Goal: Task Accomplishment & Management: Complete application form

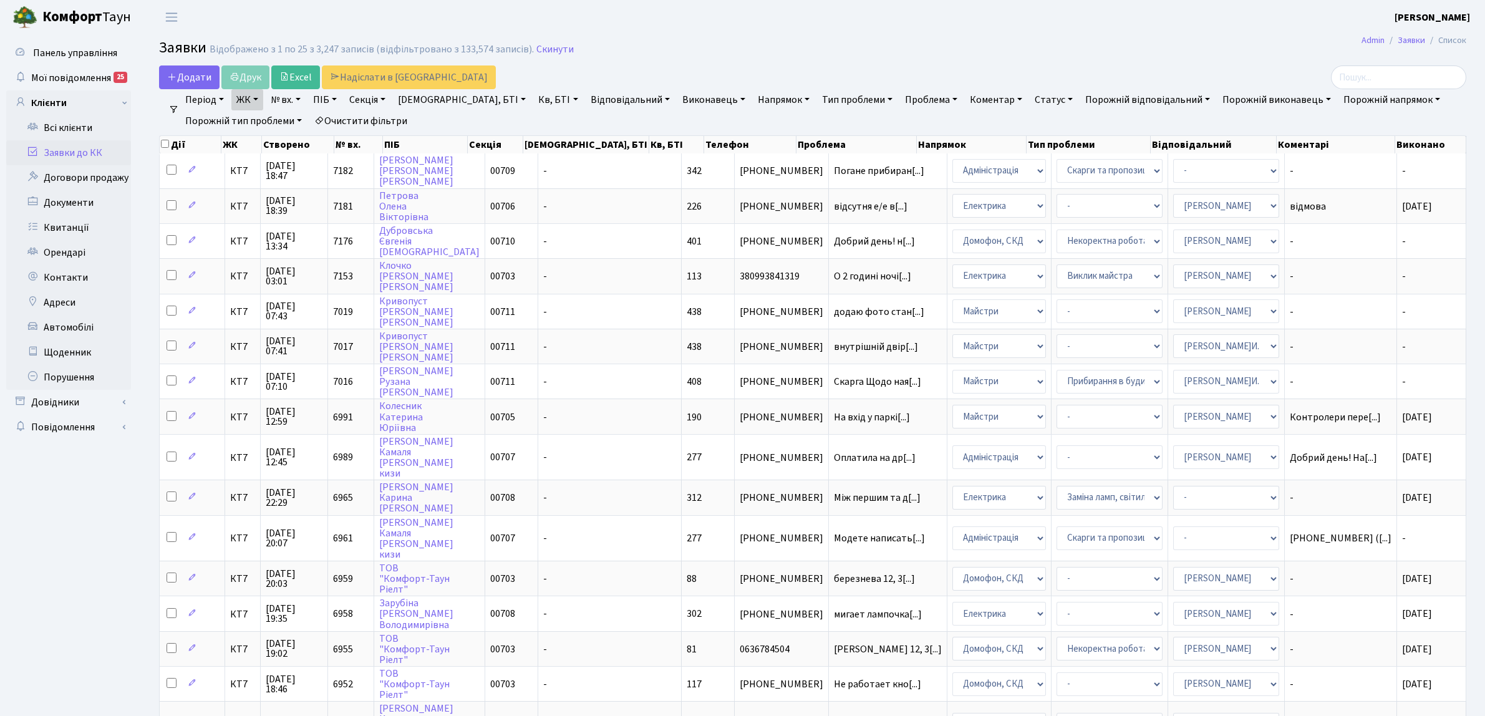
select select "25"
click at [110, 153] on link "Заявки до КК" at bounding box center [68, 152] width 125 height 25
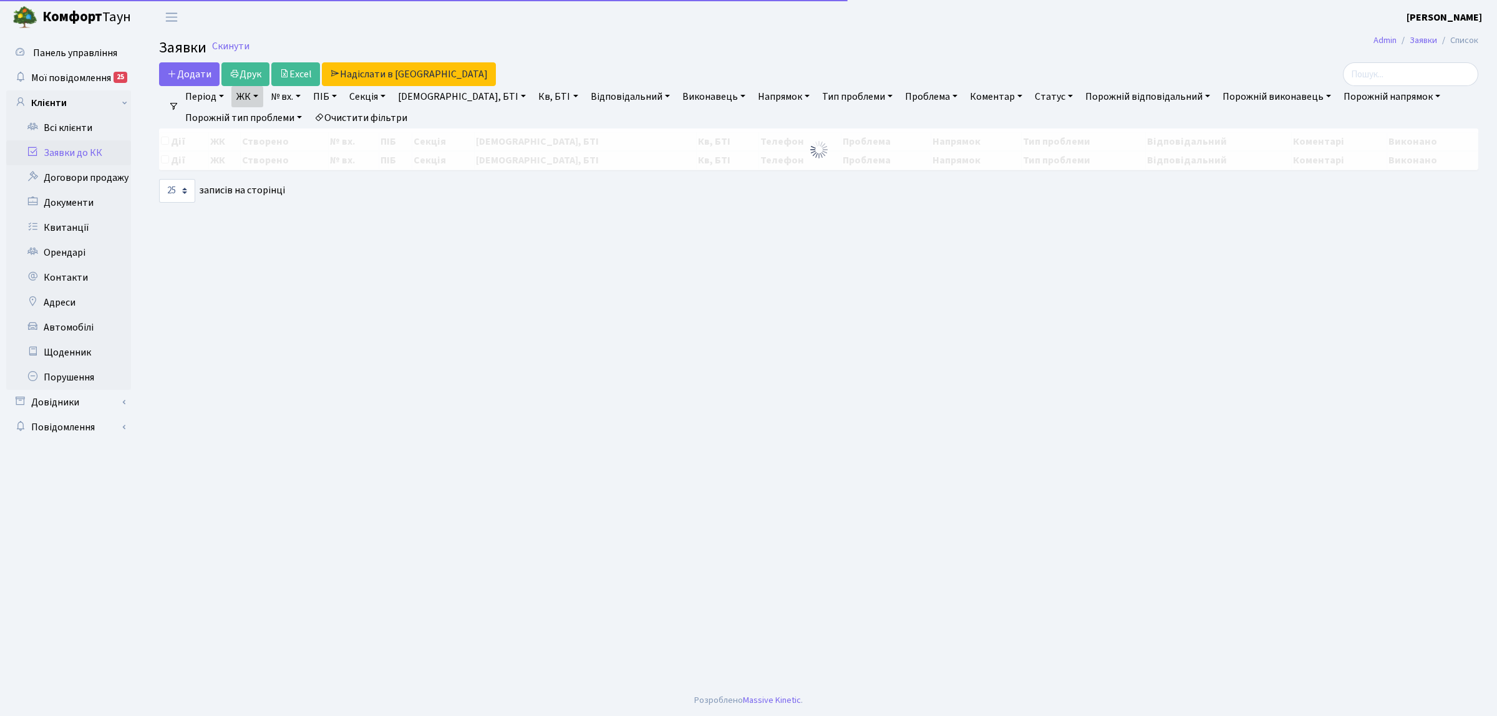
select select "25"
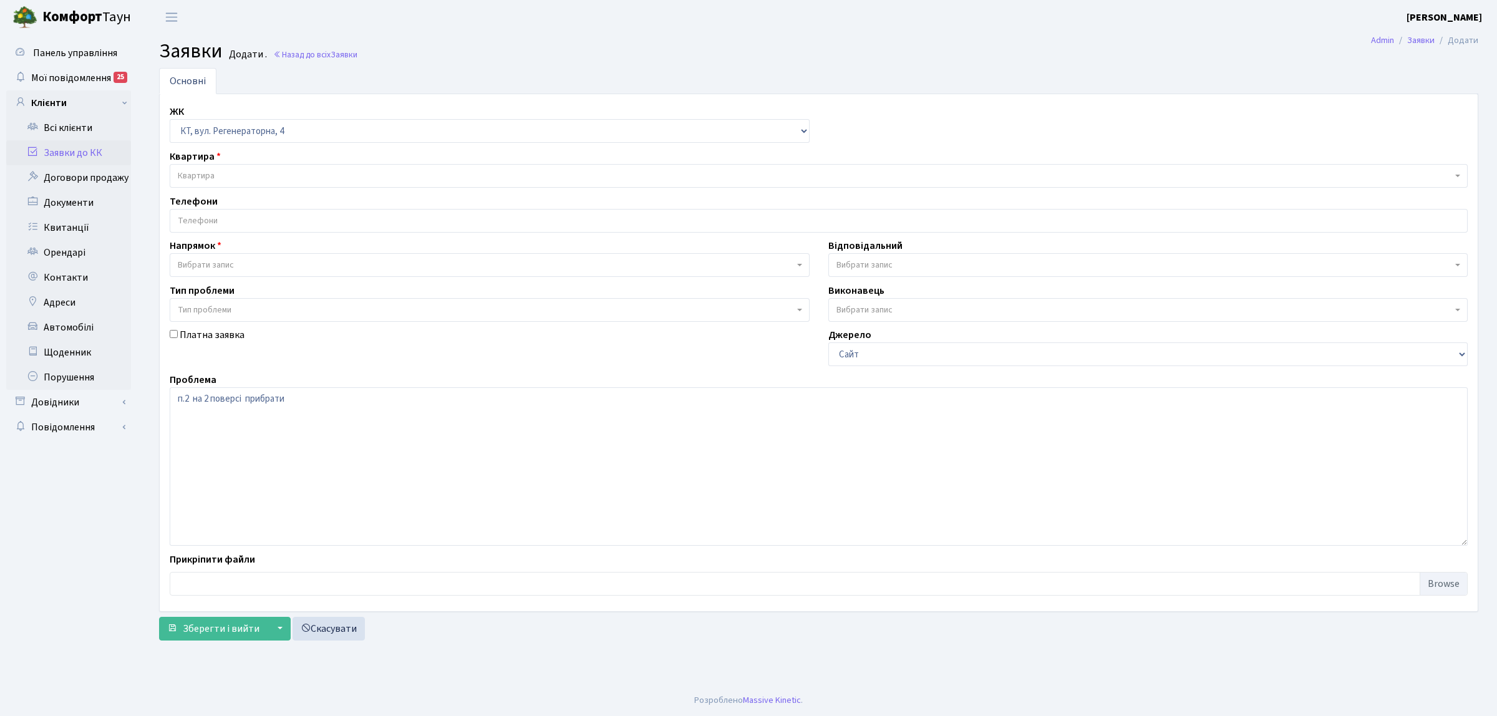
select select "271"
select select "1"
select select "42"
